Goal: Book appointment/travel/reservation

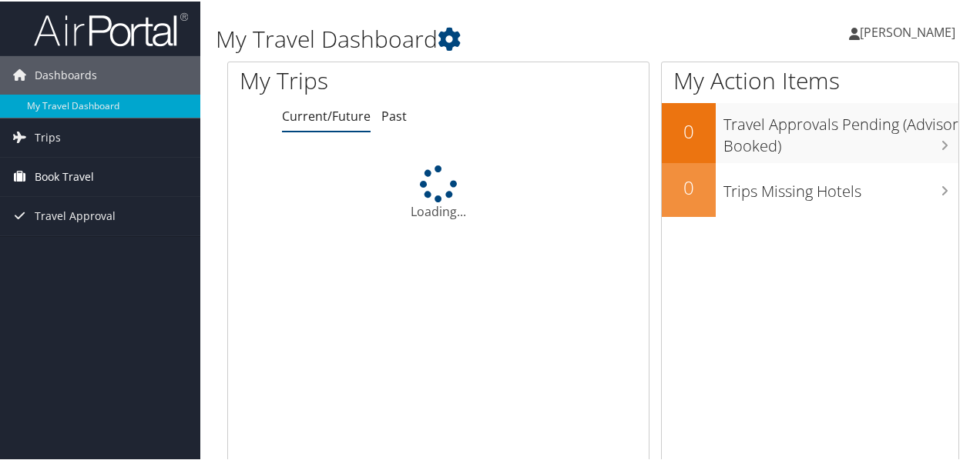
click at [75, 186] on span "Book Travel" at bounding box center [64, 175] width 59 height 39
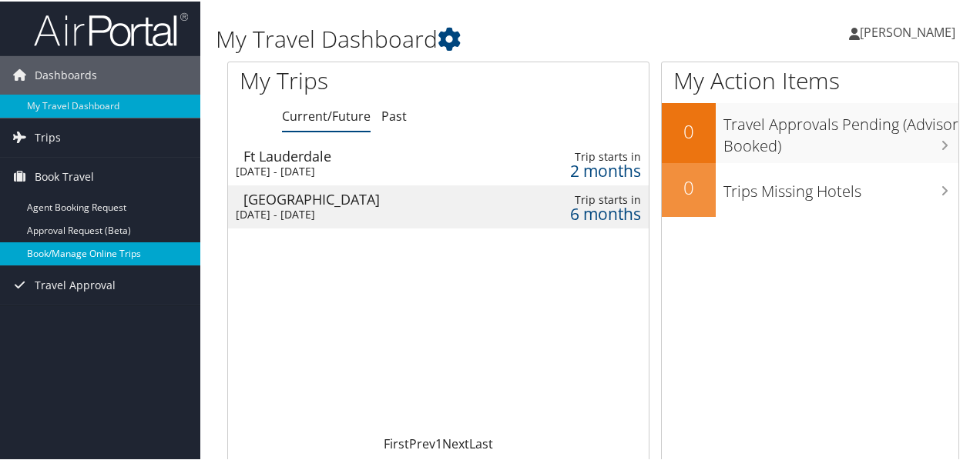
click at [95, 244] on link "Book/Manage Online Trips" at bounding box center [100, 252] width 200 height 23
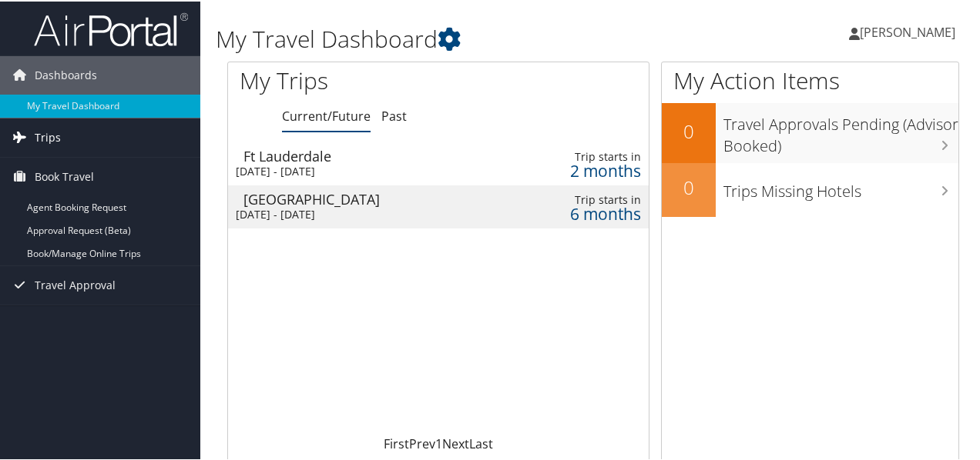
click at [89, 133] on link "Trips" at bounding box center [100, 136] width 200 height 39
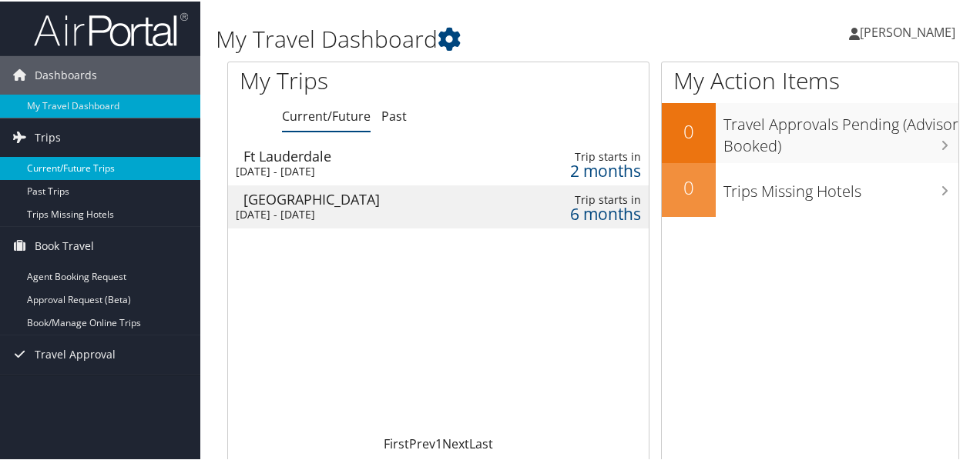
click at [89, 169] on link "Current/Future Trips" at bounding box center [100, 167] width 200 height 23
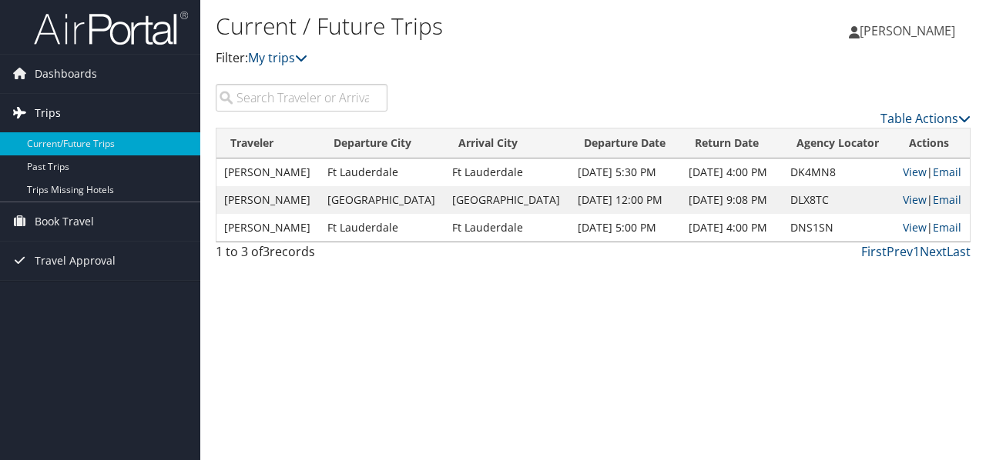
click at [75, 125] on link "Trips" at bounding box center [100, 113] width 200 height 39
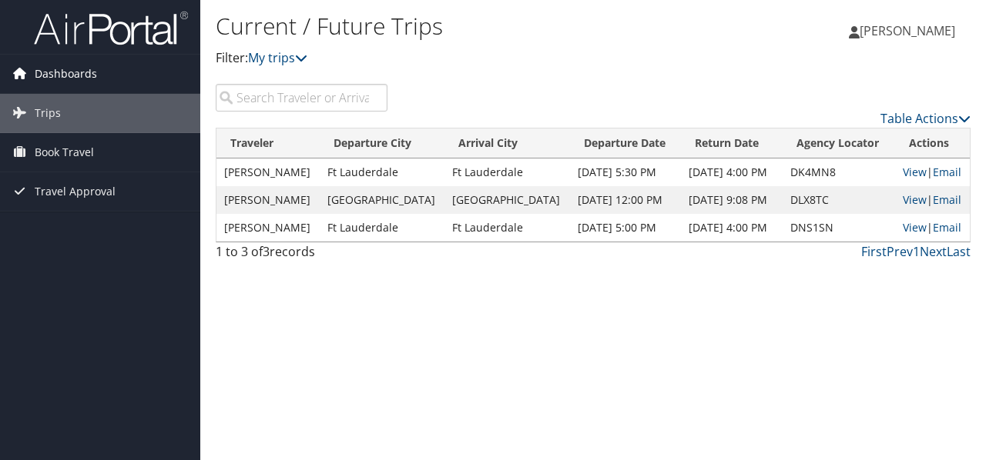
click at [79, 72] on span "Dashboards" at bounding box center [66, 74] width 62 height 39
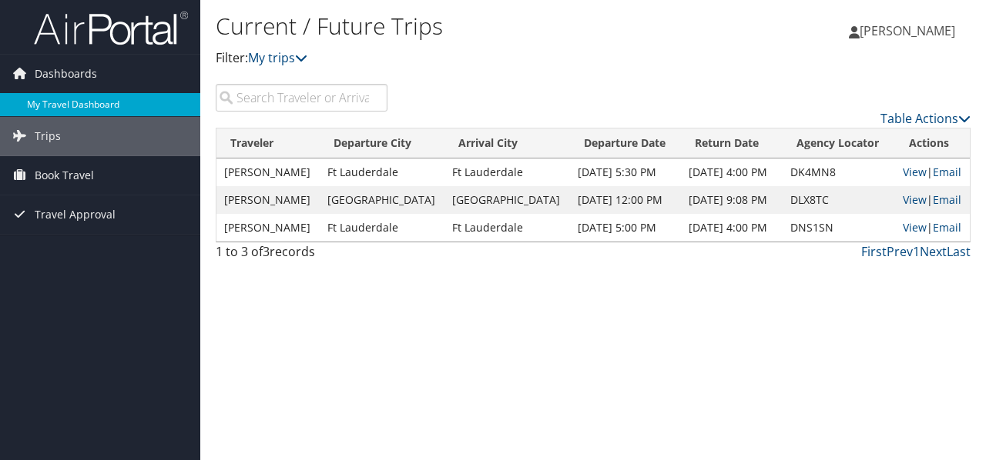
click at [79, 99] on link "My Travel Dashboard" at bounding box center [100, 104] width 200 height 23
